Goal: Task Accomplishment & Management: Use online tool/utility

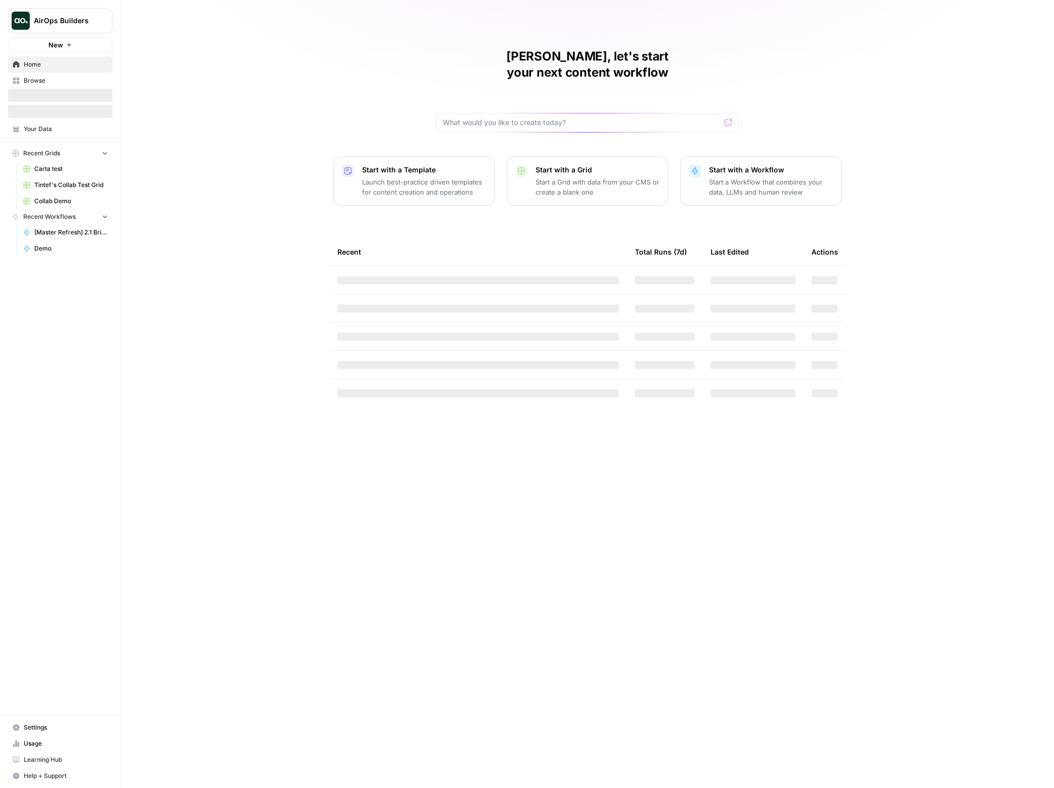
click at [44, 28] on button "AirOps Builders" at bounding box center [60, 20] width 104 height 25
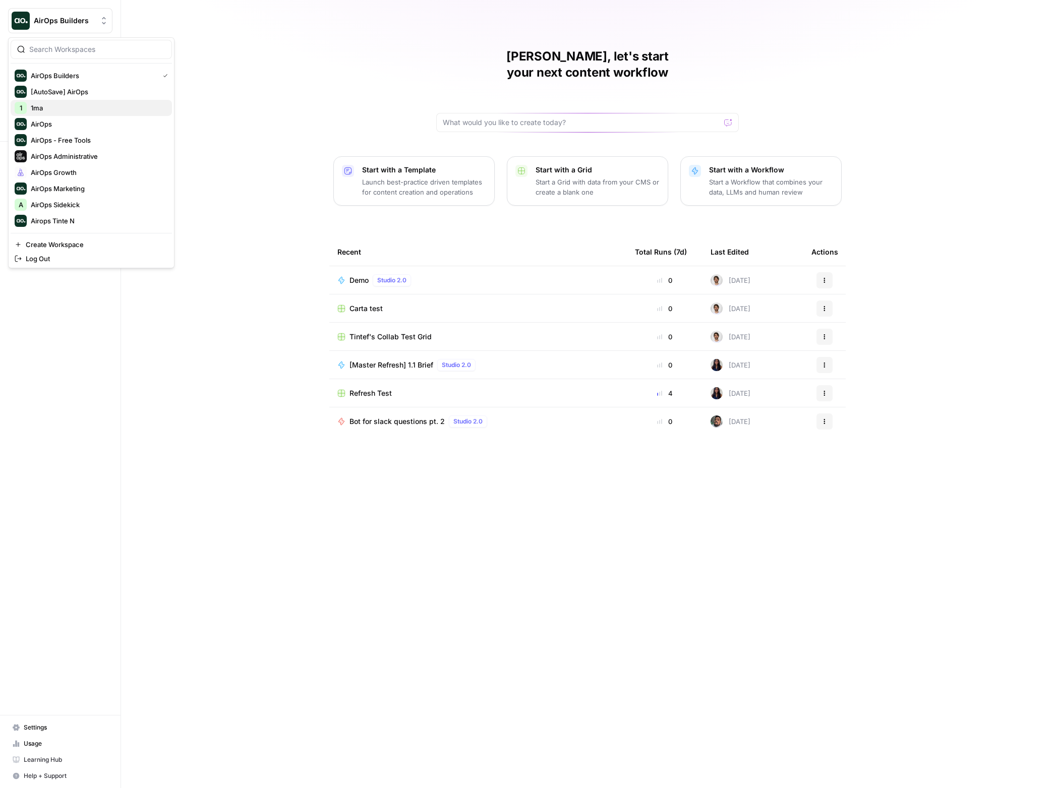
click at [112, 105] on span "1ma" at bounding box center [97, 108] width 133 height 10
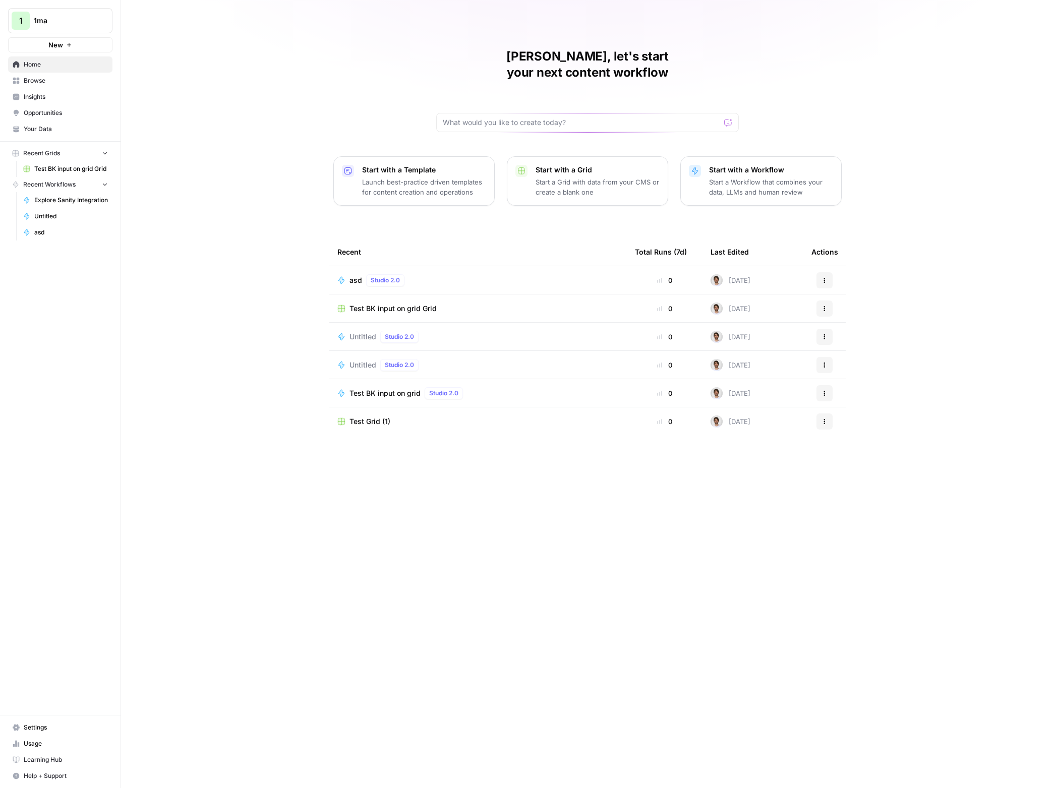
click at [402, 417] on div "Test Grid (1)" at bounding box center [477, 422] width 281 height 10
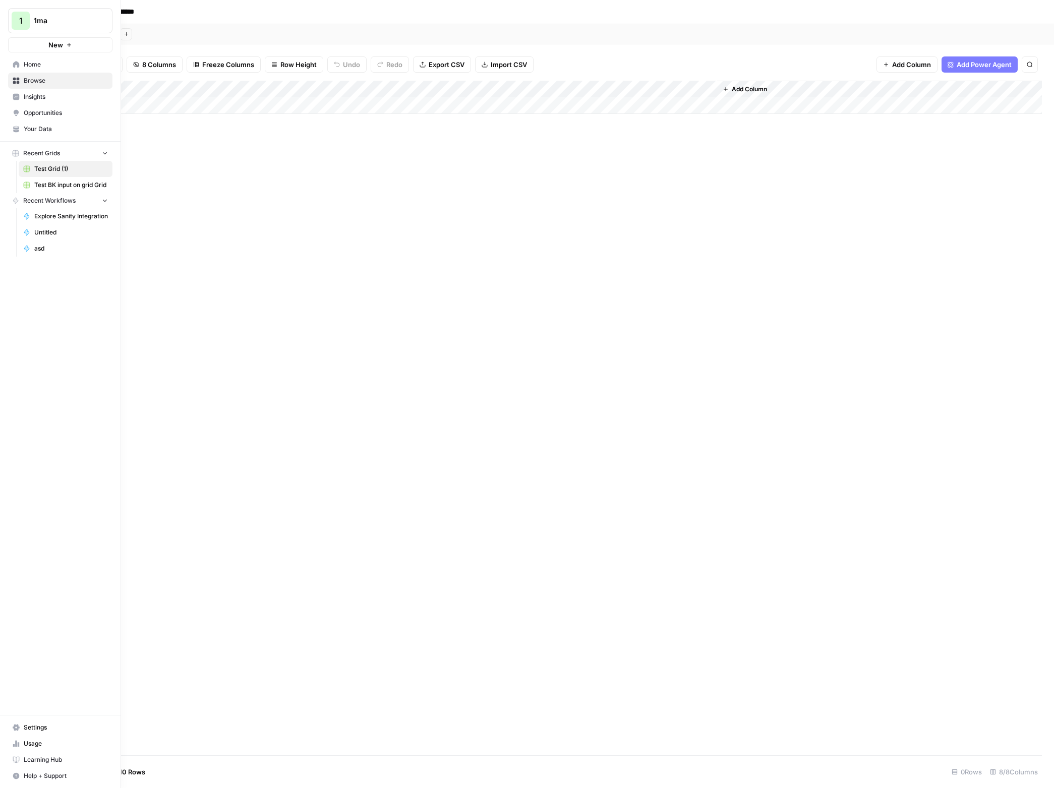
click at [24, 24] on div "1" at bounding box center [21, 21] width 18 height 18
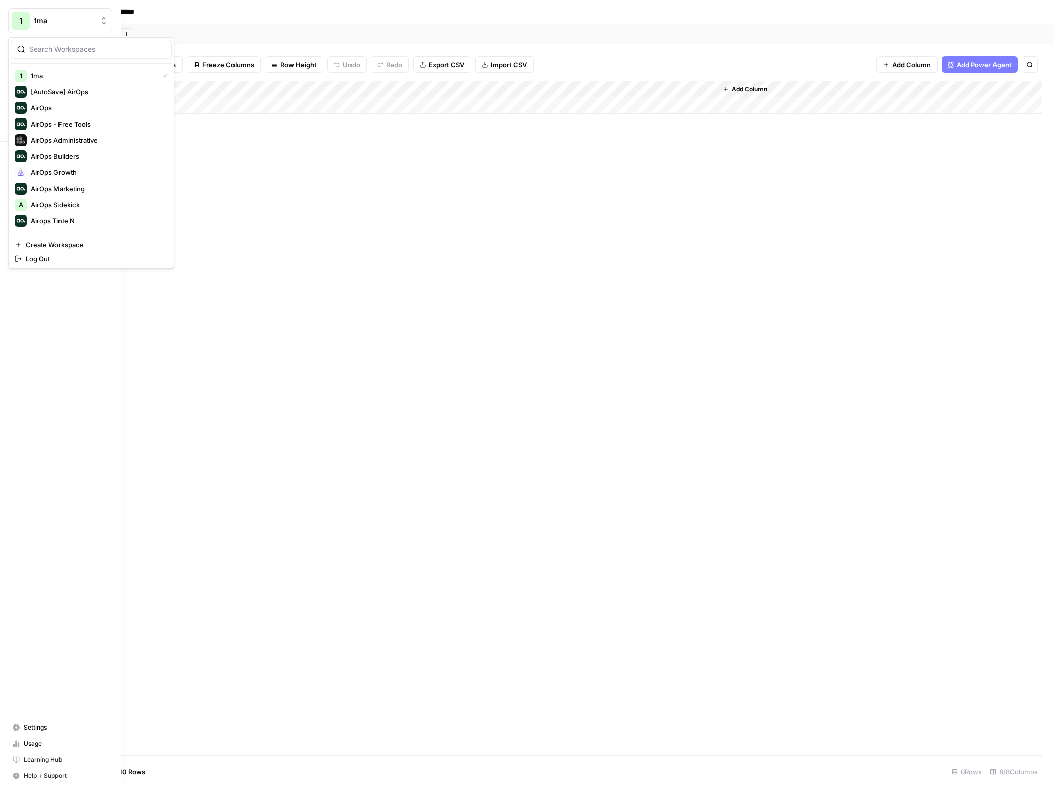
click at [60, 55] on div at bounding box center [91, 49] width 161 height 19
click at [78, 52] on input "search" at bounding box center [97, 49] width 136 height 10
type input "1"
type input "dif"
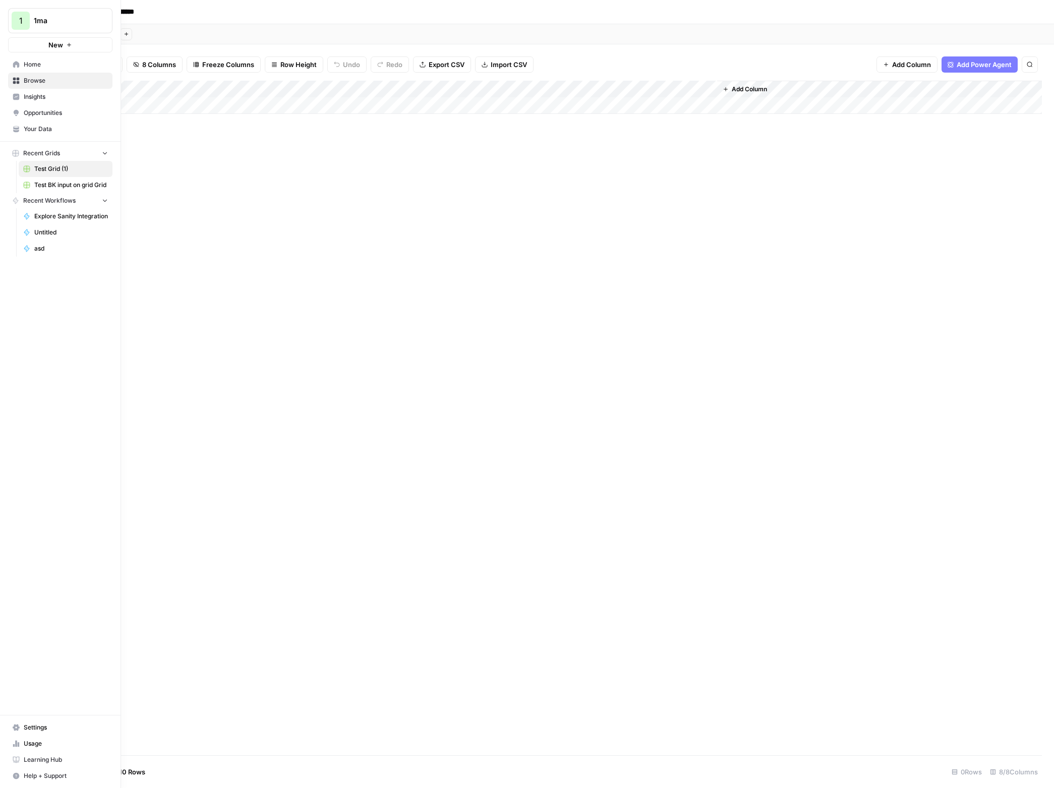
click at [64, 181] on span "Test BK input on grid Grid" at bounding box center [71, 185] width 74 height 9
click at [51, 81] on span "Browse" at bounding box center [66, 80] width 84 height 9
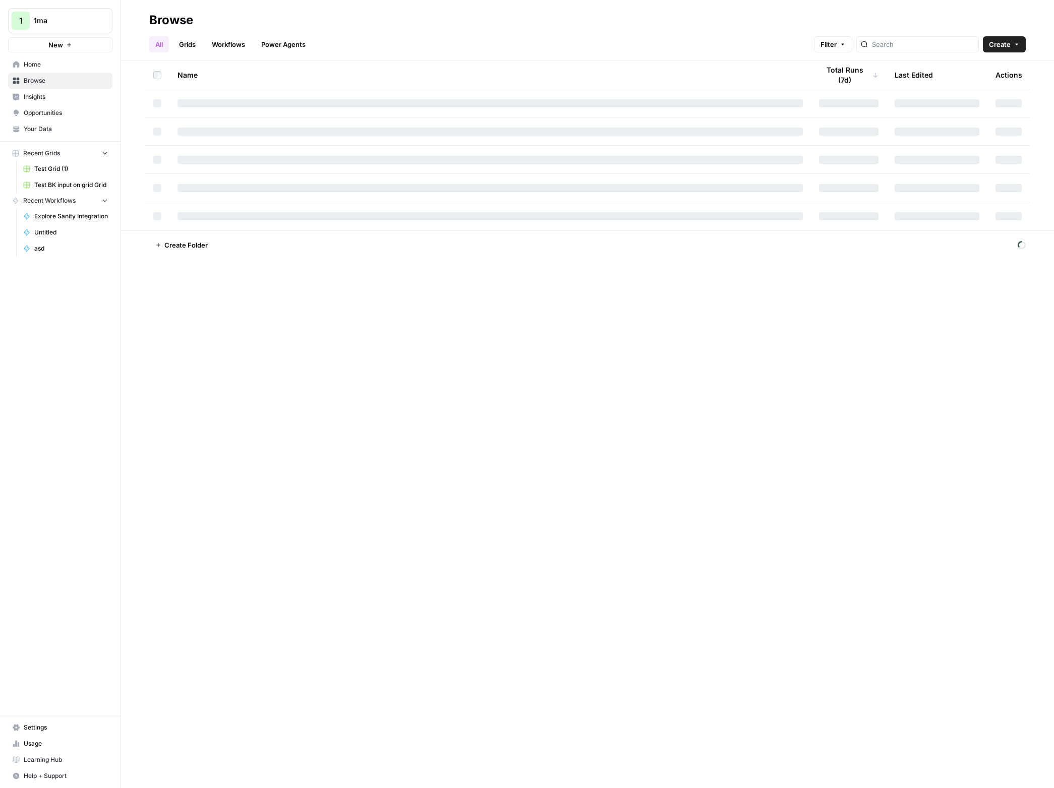
click at [180, 39] on link "Grids" at bounding box center [187, 44] width 29 height 16
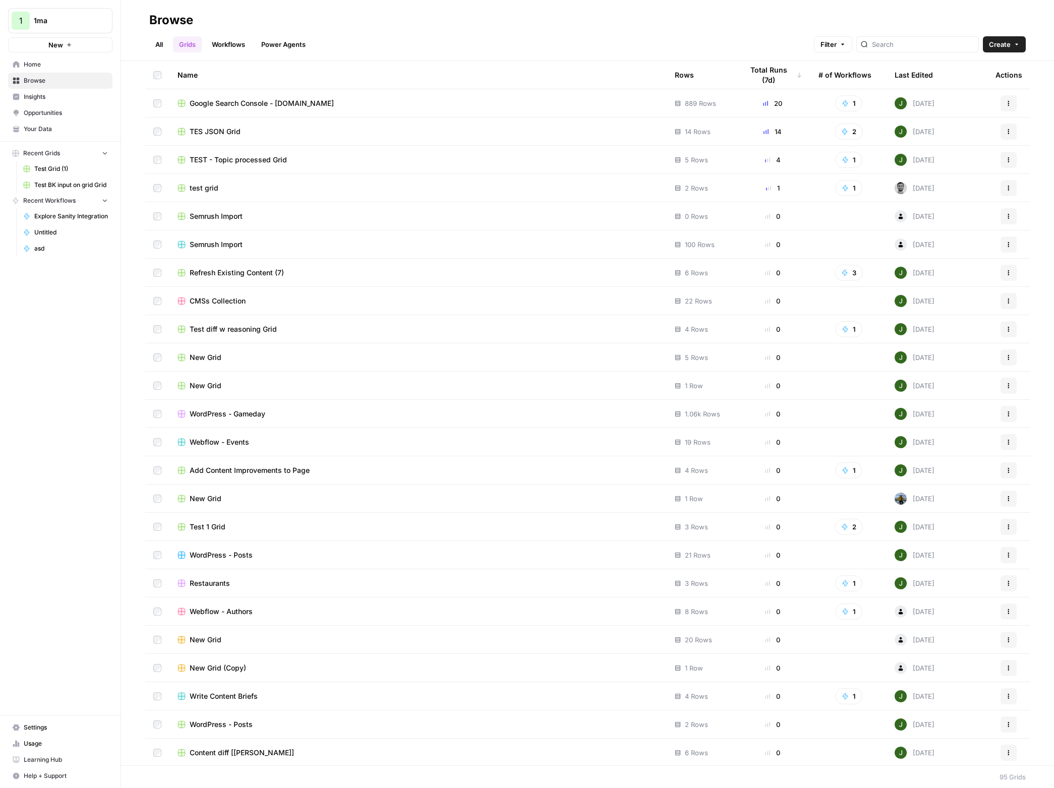
click at [272, 274] on span "Refresh Existing Content (7)" at bounding box center [237, 273] width 94 height 10
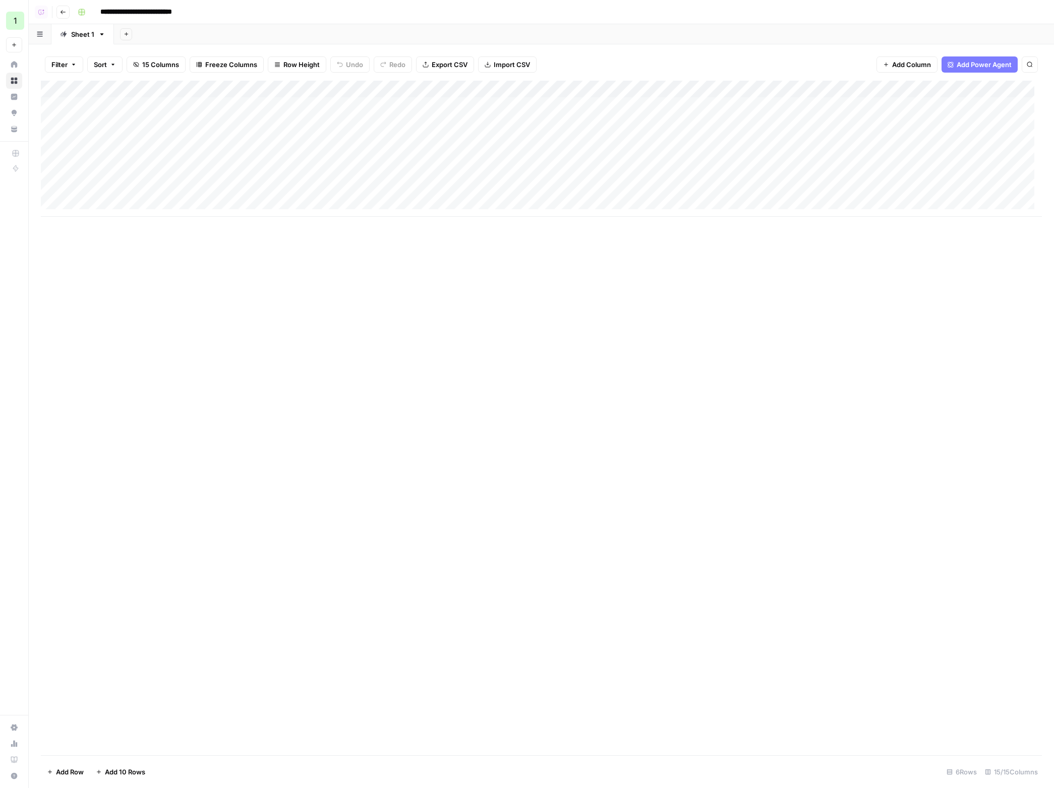
drag, startPoint x: 467, startPoint y: 220, endPoint x: 743, endPoint y: 230, distance: 276.1
click at [744, 230] on div "Add Column" at bounding box center [541, 418] width 1001 height 675
click at [71, 11] on header "**********" at bounding box center [542, 12] width 1026 height 24
click at [66, 10] on icon "button" at bounding box center [63, 12] width 6 height 6
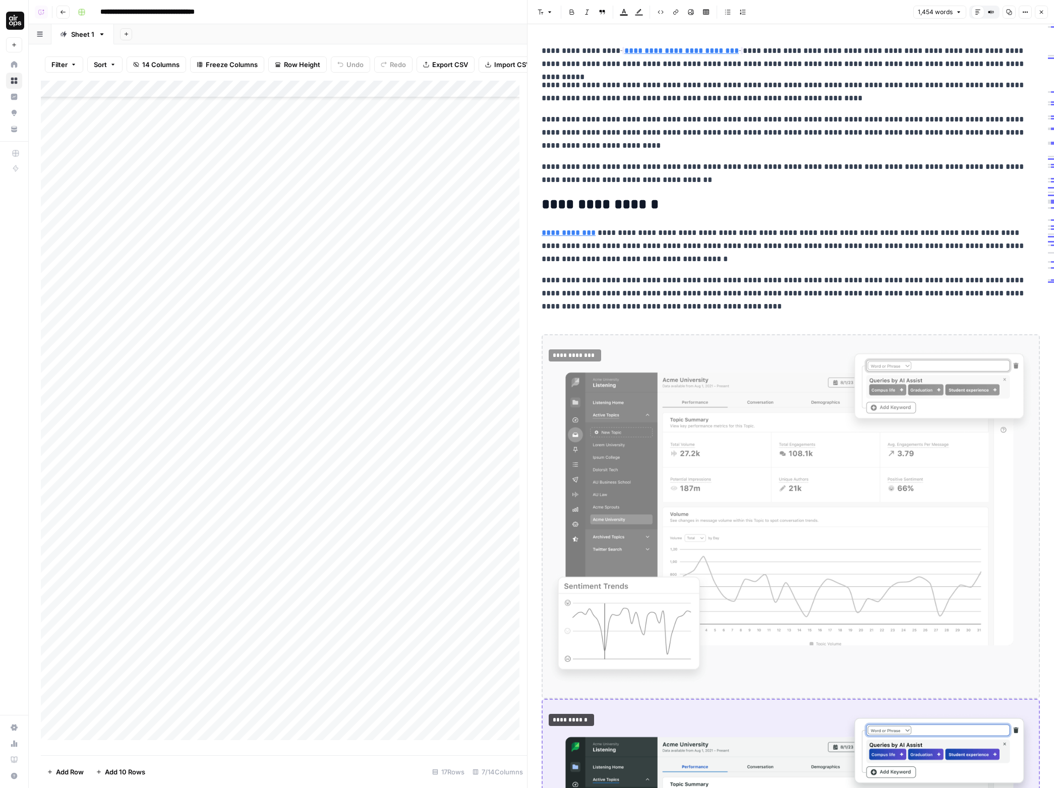
click at [1043, 12] on icon "button" at bounding box center [1042, 12] width 6 height 6
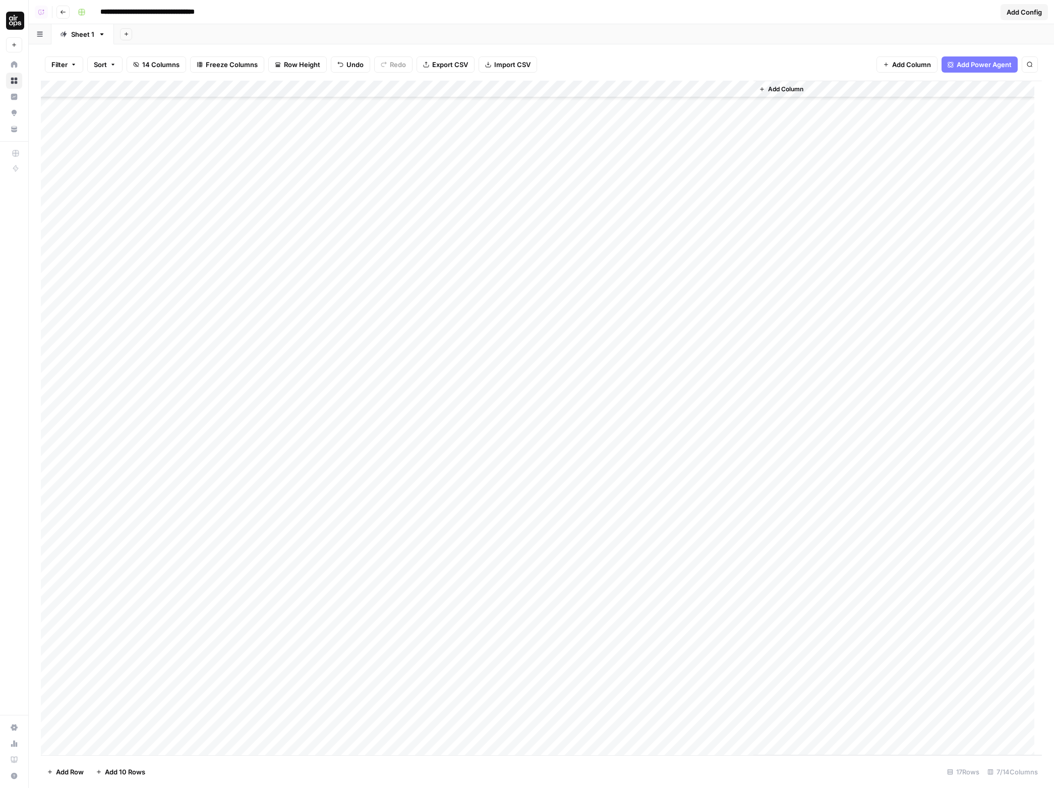
click at [574, 182] on div "Add Column" at bounding box center [541, 418] width 1001 height 675
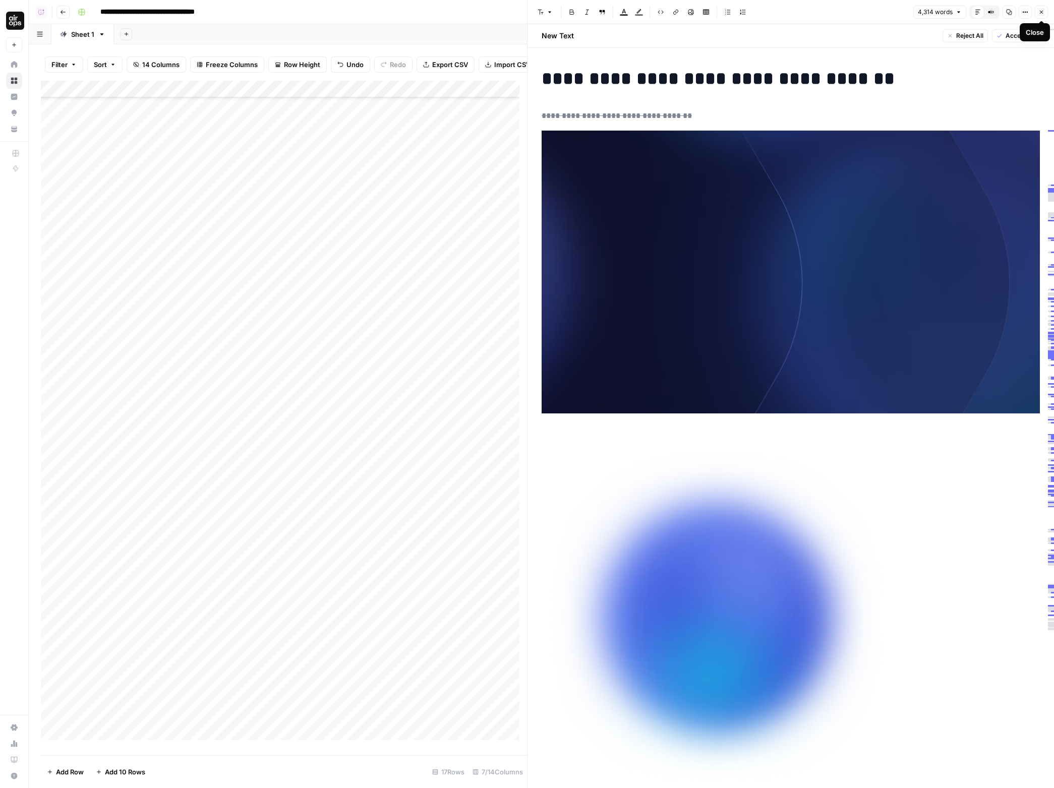
click at [1039, 11] on icon "button" at bounding box center [1042, 12] width 6 height 6
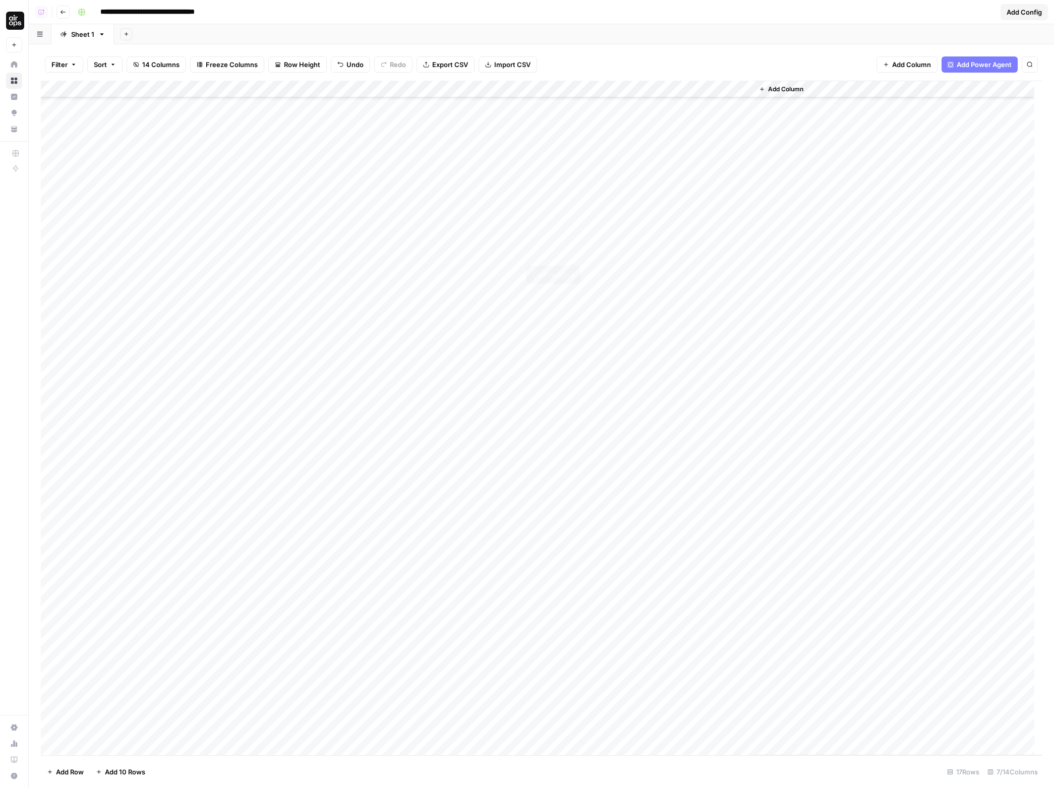
click at [573, 223] on div "Add Column" at bounding box center [541, 418] width 1001 height 675
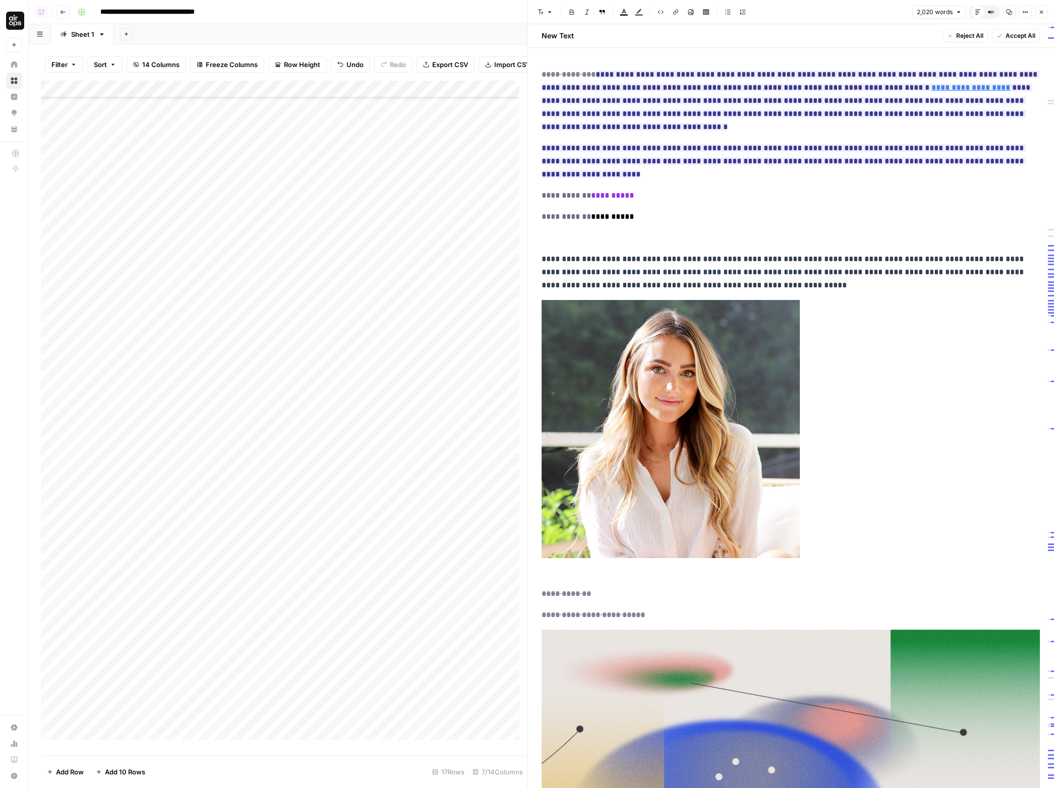
click at [735, 215] on p "**********" at bounding box center [791, 216] width 498 height 13
click at [1028, 14] on icon "button" at bounding box center [1025, 12] width 6 height 6
click at [989, 106] on span "Code" at bounding box center [995, 107] width 48 height 10
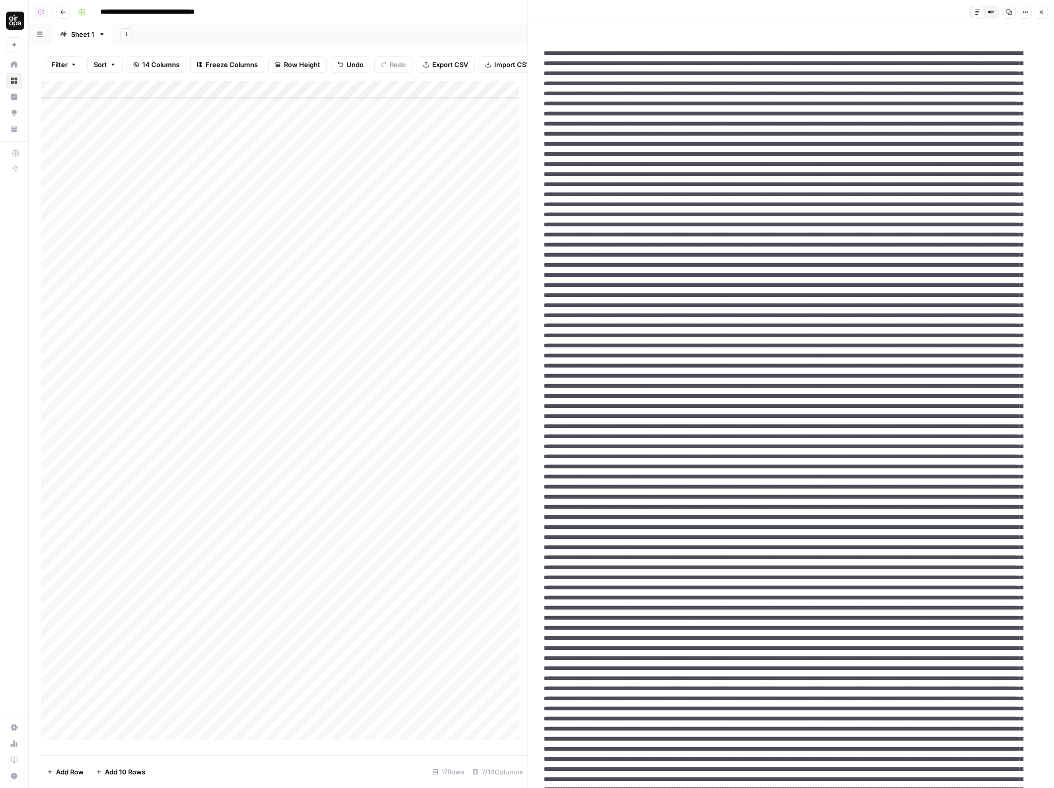
click at [1005, 13] on button "Copy" at bounding box center [1009, 12] width 13 height 13
